Goal: Task Accomplishment & Management: Manage account settings

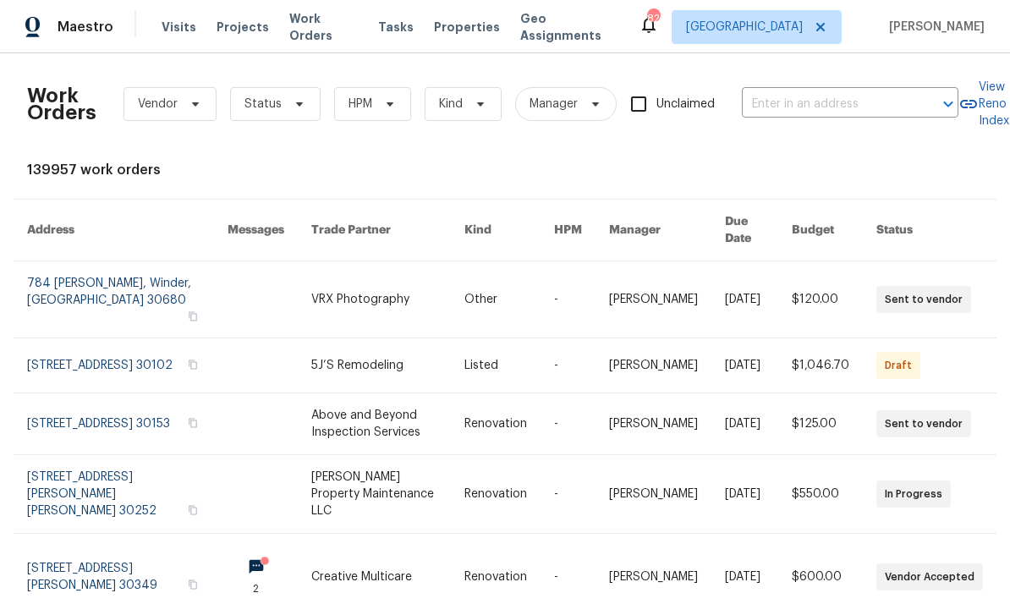
click at [173, 28] on span "Visits" at bounding box center [179, 27] width 35 height 17
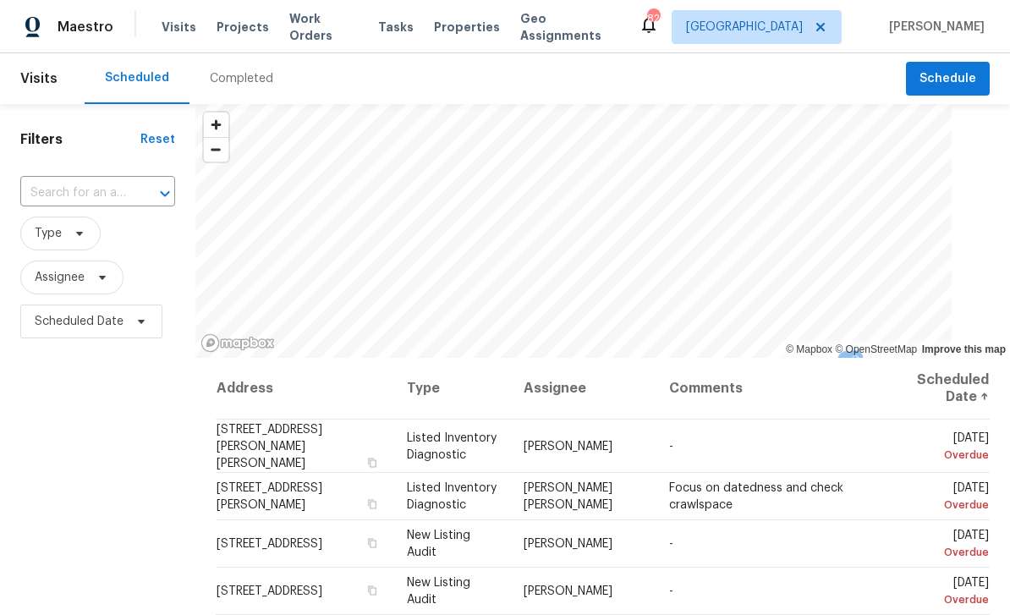
click at [75, 193] on input "text" at bounding box center [73, 193] width 107 height 26
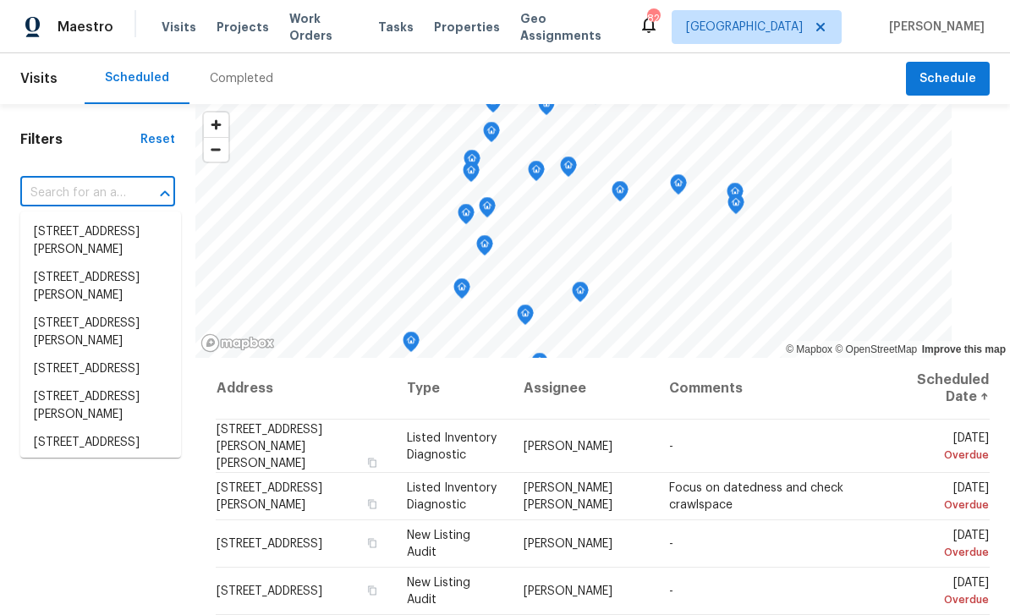
click at [68, 191] on input "text" at bounding box center [73, 193] width 107 height 26
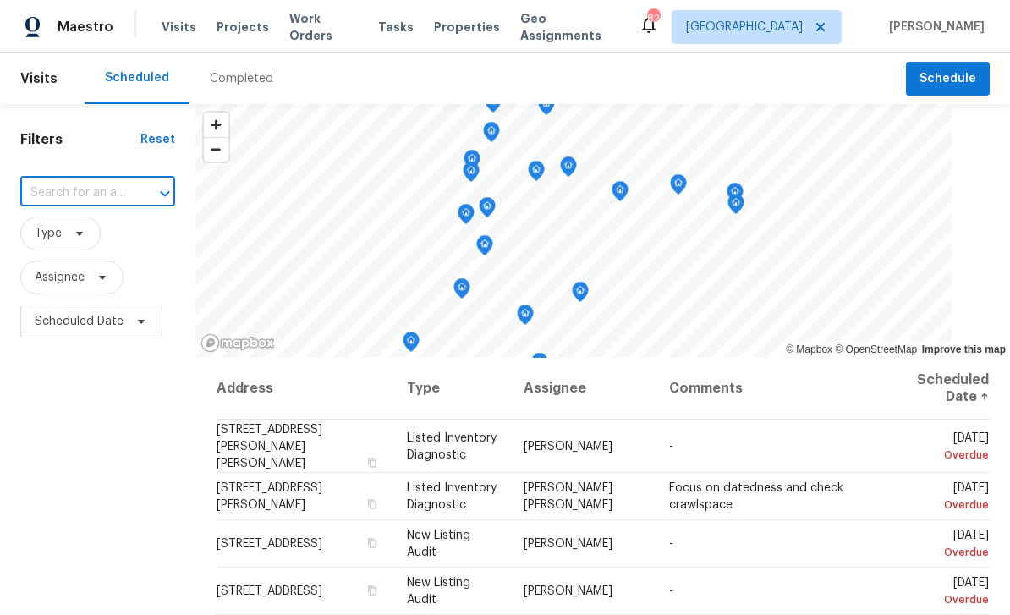
paste input "5926 Brassie Ridge Ln, Ellenwood, GA 30294"
type input "5926 Brassie Ridge Ln, Ellenwood, GA 30294"
click at [68, 238] on li "5926 Brassie Ridge Ln, Ellenwood, GA 30294" at bounding box center [100, 232] width 161 height 28
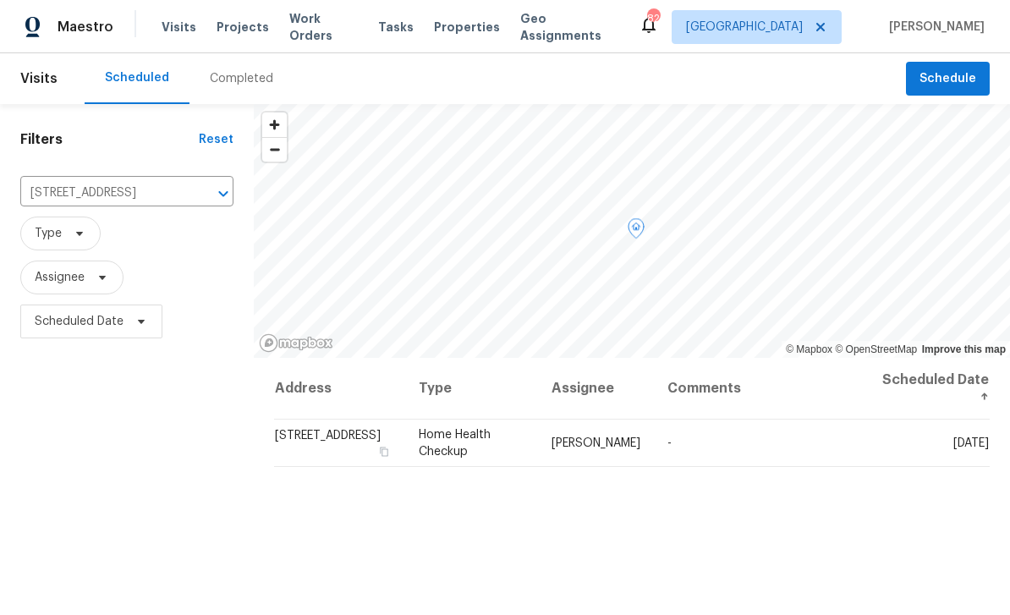
click at [0, 0] on icon at bounding box center [0, 0] width 0 height 0
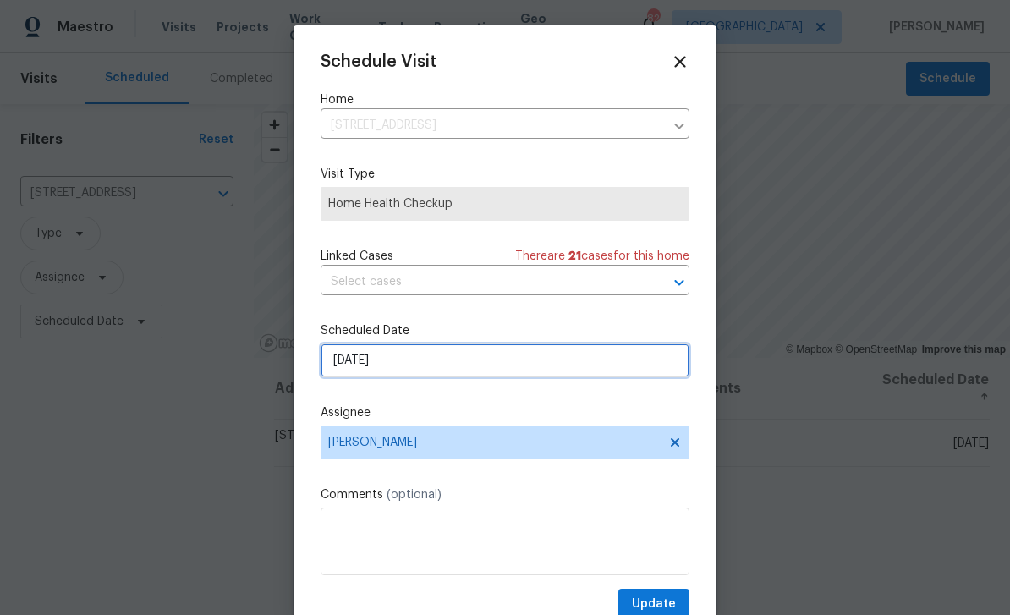
click at [619, 368] on input "[DATE]" at bounding box center [505, 360] width 369 height 34
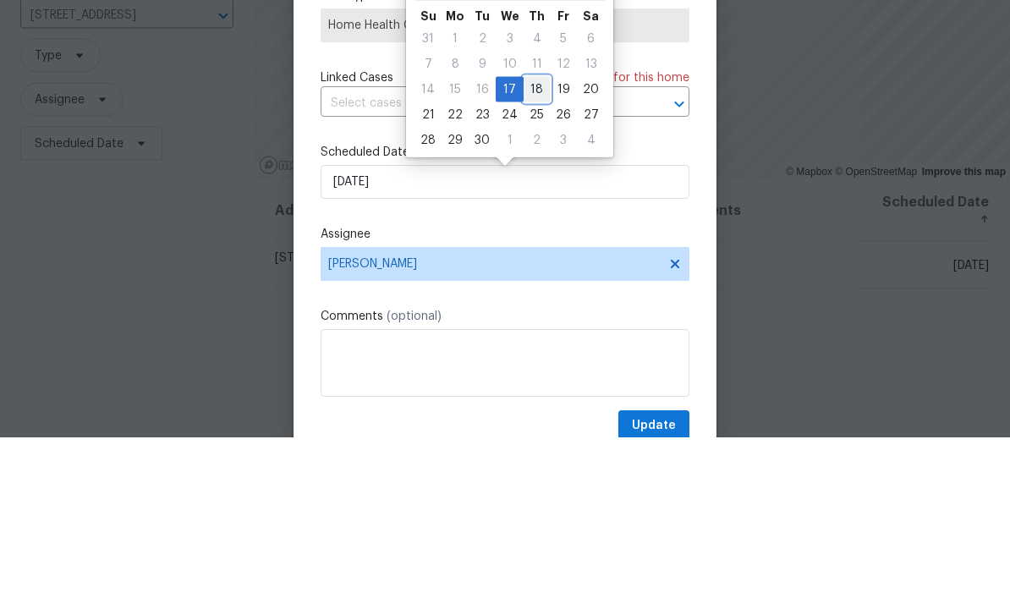
click at [535, 255] on div "18" at bounding box center [537, 267] width 26 height 24
type input "[DATE]"
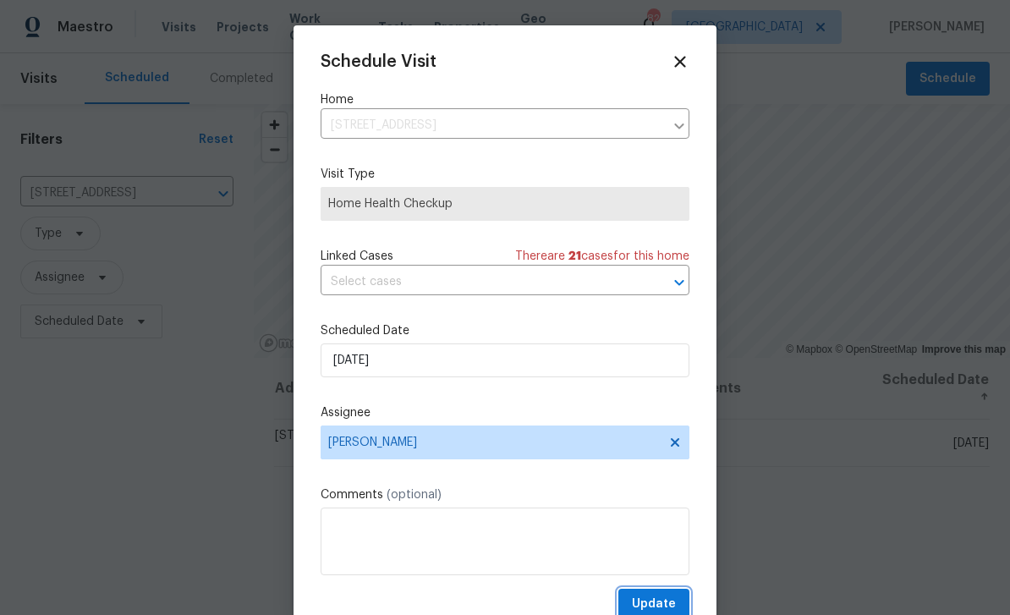
click at [672, 607] on span "Update" at bounding box center [654, 604] width 44 height 21
